Goal: Transaction & Acquisition: Purchase product/service

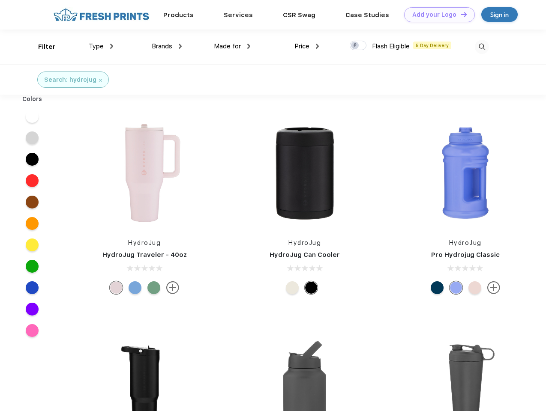
click at [436, 15] on link "Add your Logo Design Tool" at bounding box center [439, 14] width 71 height 15
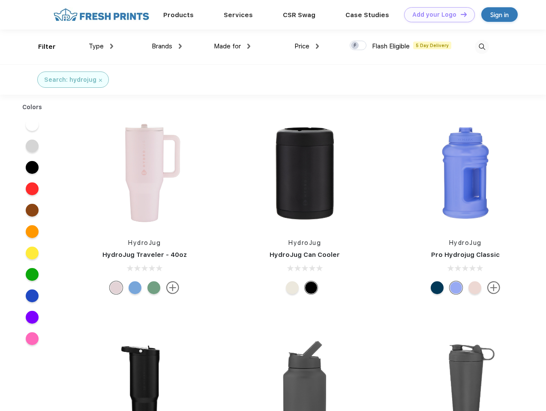
click at [0, 0] on div "Design Tool" at bounding box center [0, 0] width 0 height 0
click at [460, 14] on link "Add your Logo Design Tool" at bounding box center [439, 14] width 71 height 15
click at [41, 47] on div "Filter" at bounding box center [47, 47] width 18 height 10
click at [101, 46] on span "Type" at bounding box center [96, 46] width 15 height 8
click at [167, 46] on span "Brands" at bounding box center [162, 46] width 21 height 8
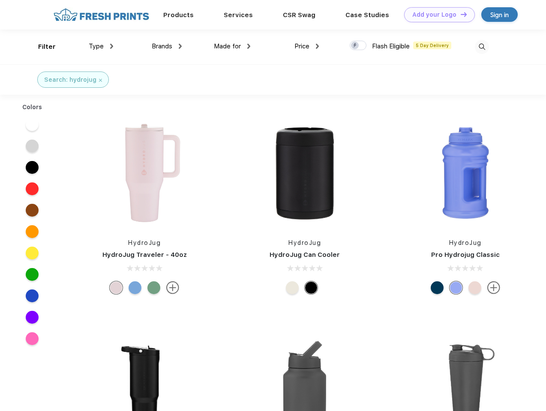
click at [232, 46] on span "Made for" at bounding box center [227, 46] width 27 height 8
click at [307, 46] on span "Price" at bounding box center [301, 46] width 15 height 8
click at [358, 46] on div at bounding box center [358, 45] width 17 height 9
click at [355, 46] on input "checkbox" at bounding box center [353, 43] width 6 height 6
click at [482, 47] on img at bounding box center [482, 47] width 14 height 14
